Goal: Task Accomplishment & Management: Complete application form

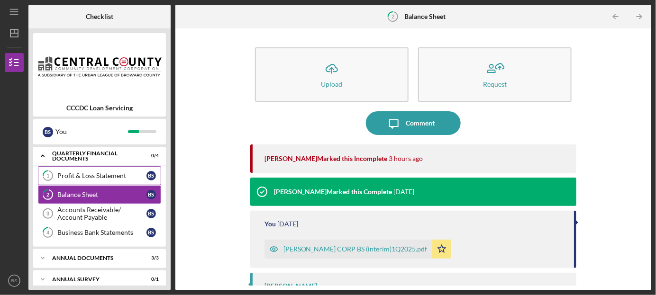
click at [90, 172] on div "Profit & Loss Statement" at bounding box center [101, 176] width 89 height 8
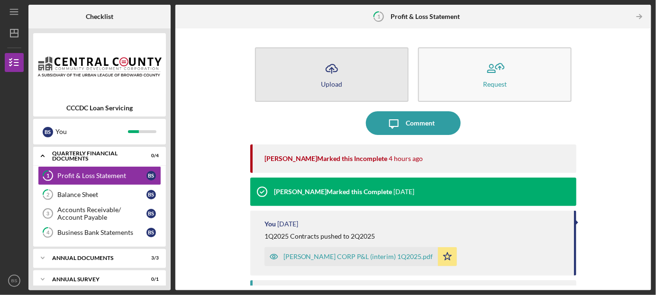
click at [332, 74] on icon "Icon/Upload" at bounding box center [332, 69] width 24 height 24
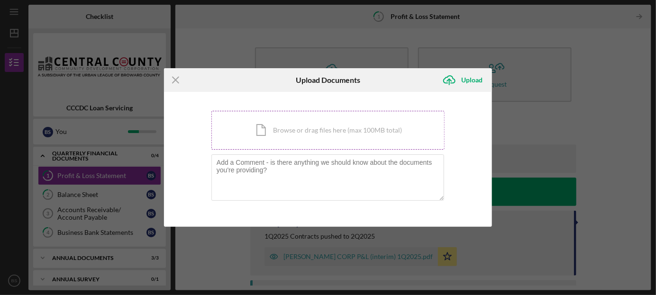
click at [306, 128] on div "Icon/Document Browse or drag files here (max 100MB total) Tap to choose files o…" at bounding box center [327, 130] width 233 height 39
click at [282, 129] on div "Icon/Document Browse or drag files here (max 100MB total) Tap to choose files o…" at bounding box center [327, 130] width 233 height 39
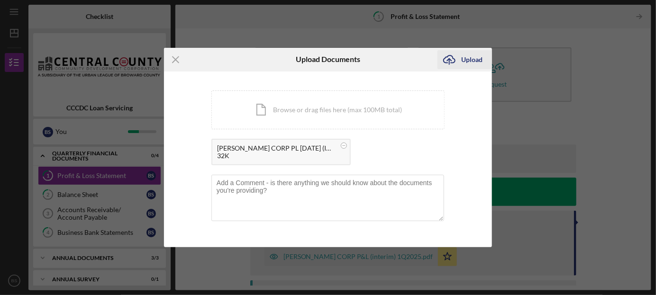
click at [468, 57] on div "Upload" at bounding box center [471, 59] width 21 height 19
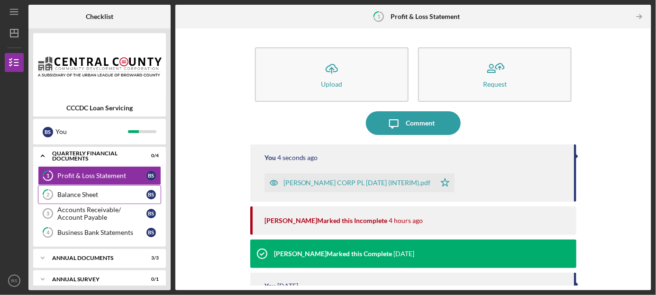
click at [90, 192] on div "Balance Sheet" at bounding box center [101, 195] width 89 height 8
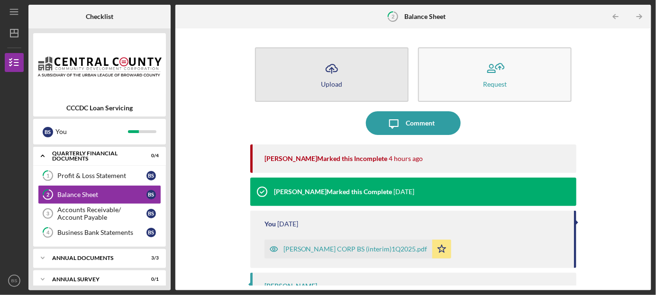
click at [329, 73] on icon "Icon/Upload" at bounding box center [332, 69] width 24 height 24
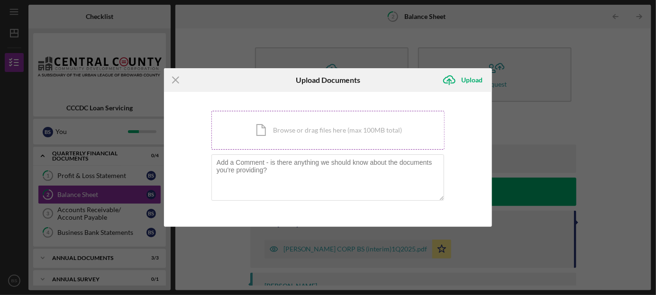
click at [297, 128] on div "Icon/Document Browse or drag files here (max 100MB total) Tap to choose files o…" at bounding box center [327, 130] width 233 height 39
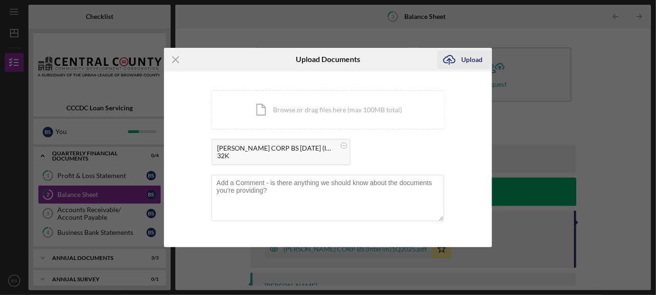
click at [472, 59] on div "Upload" at bounding box center [471, 59] width 21 height 19
